Goal: Information Seeking & Learning: Learn about a topic

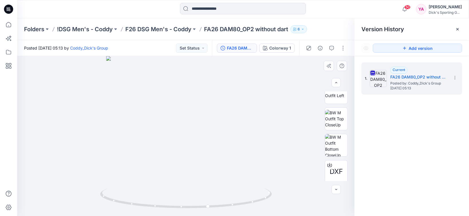
scroll to position [118, 0]
click at [273, 153] on div at bounding box center [185, 136] width 337 height 160
click at [166, 28] on p "F26 DSG Men's - Coddy" at bounding box center [158, 29] width 66 height 8
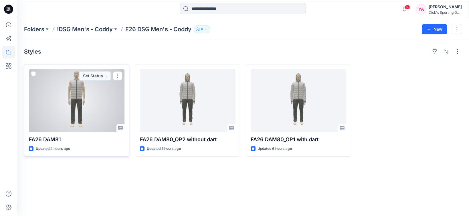
click at [88, 109] on div at bounding box center [77, 100] width 96 height 63
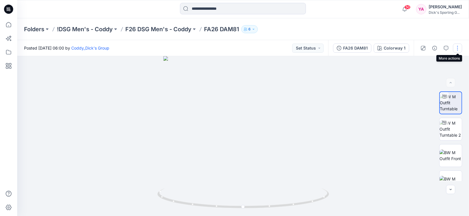
click at [457, 49] on button "button" at bounding box center [457, 47] width 9 height 9
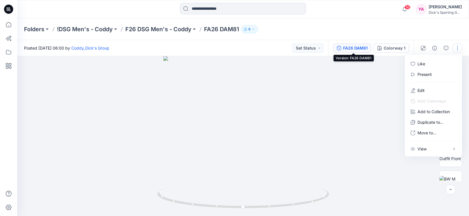
click at [366, 49] on div "FA26 DAM81" at bounding box center [355, 48] width 25 height 6
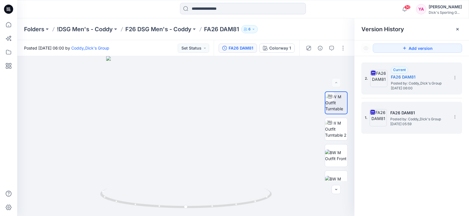
click at [428, 121] on span "Posted by: Coddy_Dick's Group" at bounding box center [418, 119] width 57 height 6
click at [413, 88] on span "[DATE] 06:00" at bounding box center [419, 88] width 57 height 4
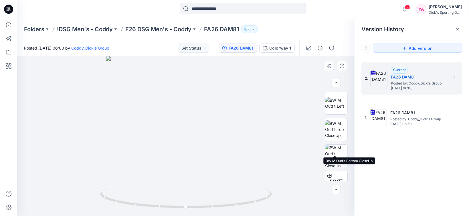
scroll to position [118, 0]
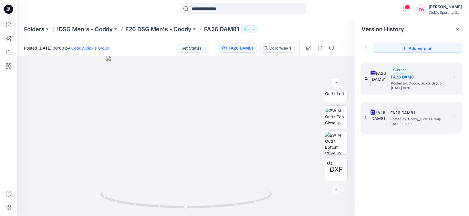
click at [409, 118] on span "Posted by: Coddy_Dick's Group" at bounding box center [418, 119] width 57 height 6
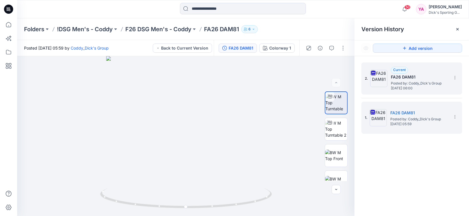
click at [411, 84] on span "Posted by: Coddy_Dick's Group" at bounding box center [419, 83] width 57 height 6
